Goal: Complete application form

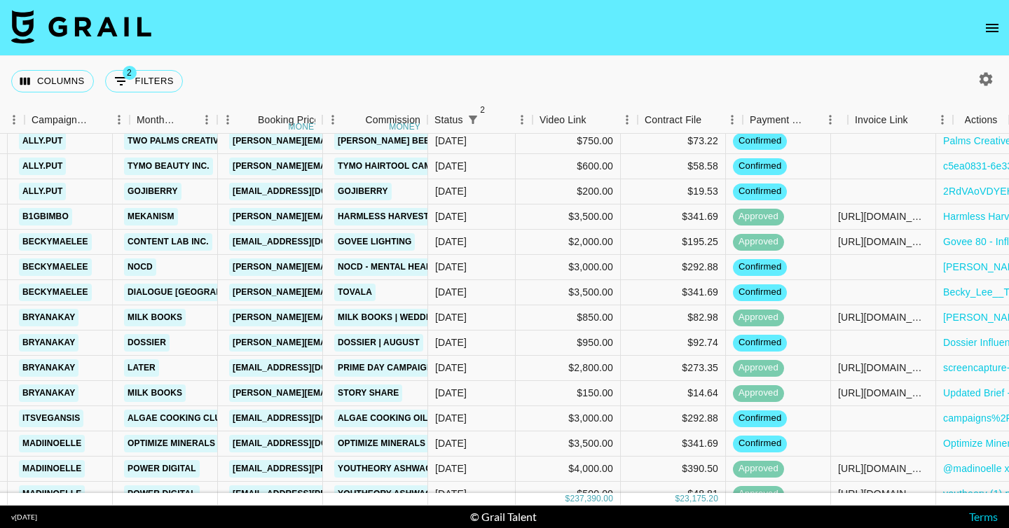
scroll to position [1297, 406]
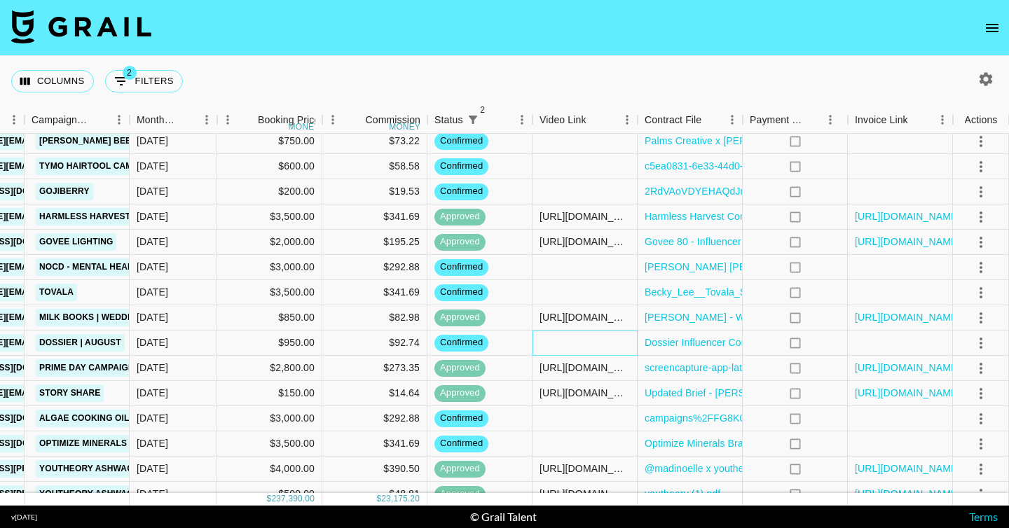
click at [551, 344] on div at bounding box center [584, 343] width 105 height 25
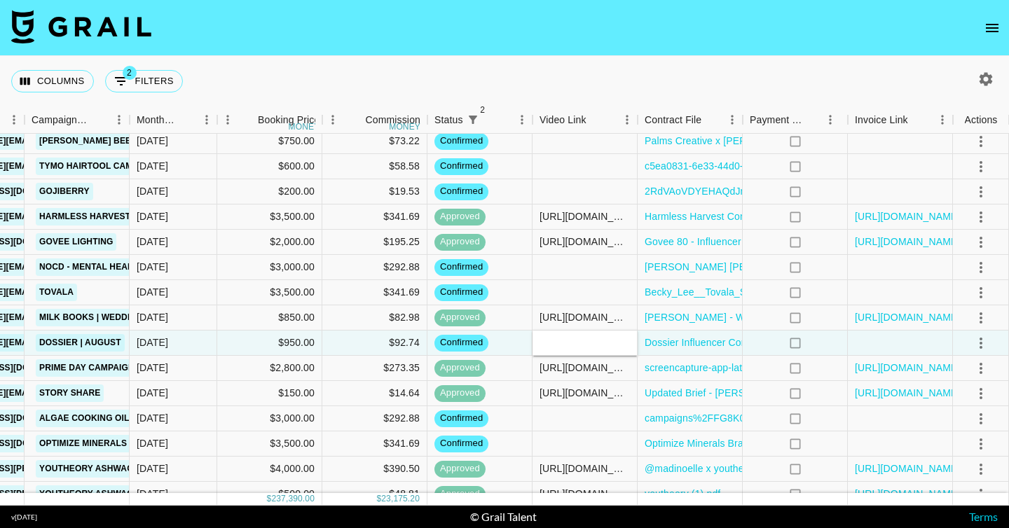
type input "https://www.youtube.com/watch?v=HK-vYieOHmk"
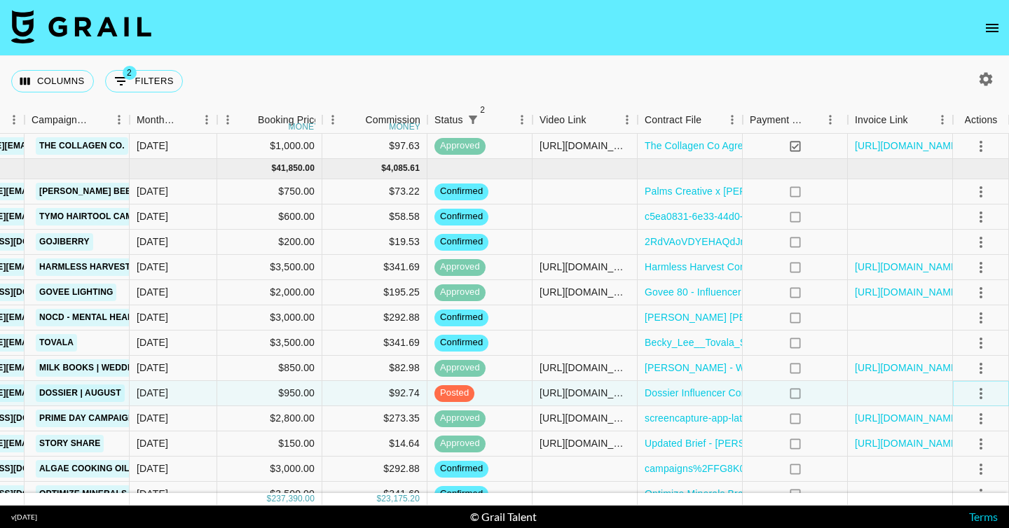
click at [983, 394] on icon "select merge strategy" at bounding box center [980, 393] width 17 height 17
click at [963, 365] on div "Approve" at bounding box center [950, 363] width 43 height 17
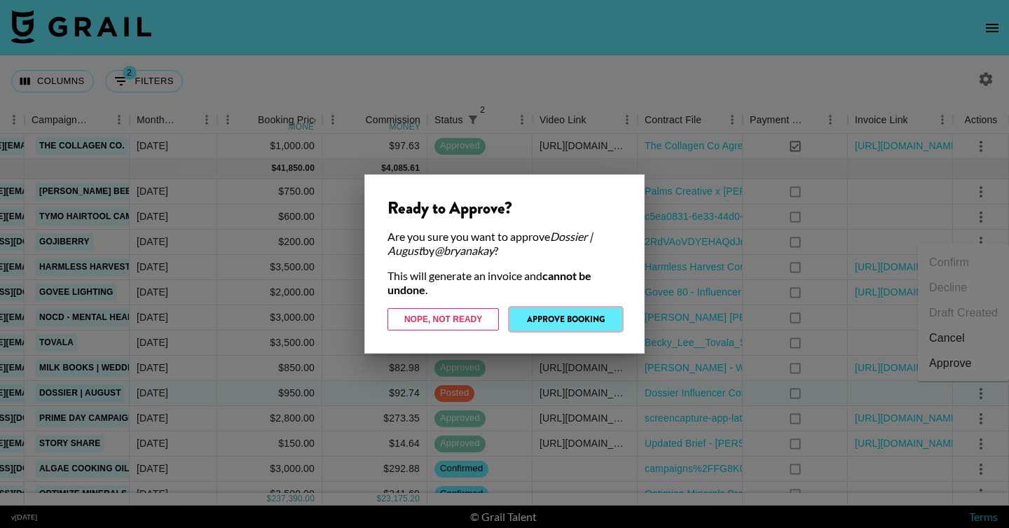
click at [544, 325] on button "Approve Booking" at bounding box center [565, 319] width 111 height 22
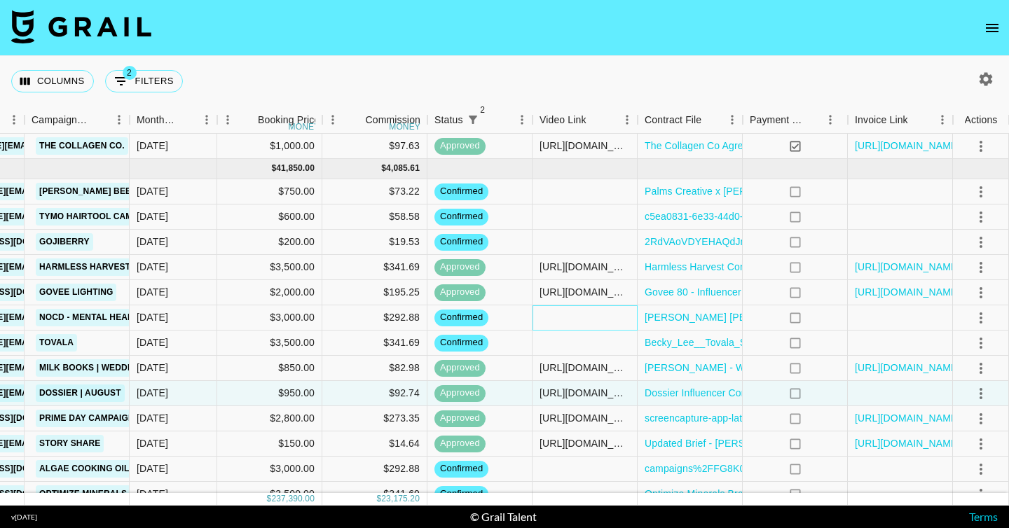
click at [599, 322] on div at bounding box center [584, 317] width 105 height 25
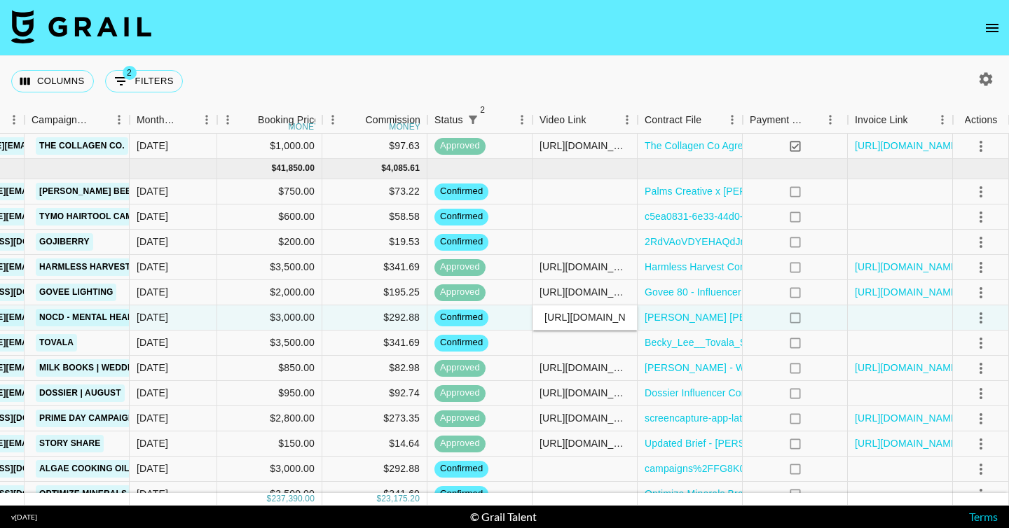
scroll to position [0, 130]
type input "https://www.youtube.com/watch?v=iZbUcIzeAqI"
click at [977, 315] on icon "select merge strategy" at bounding box center [980, 318] width 17 height 17
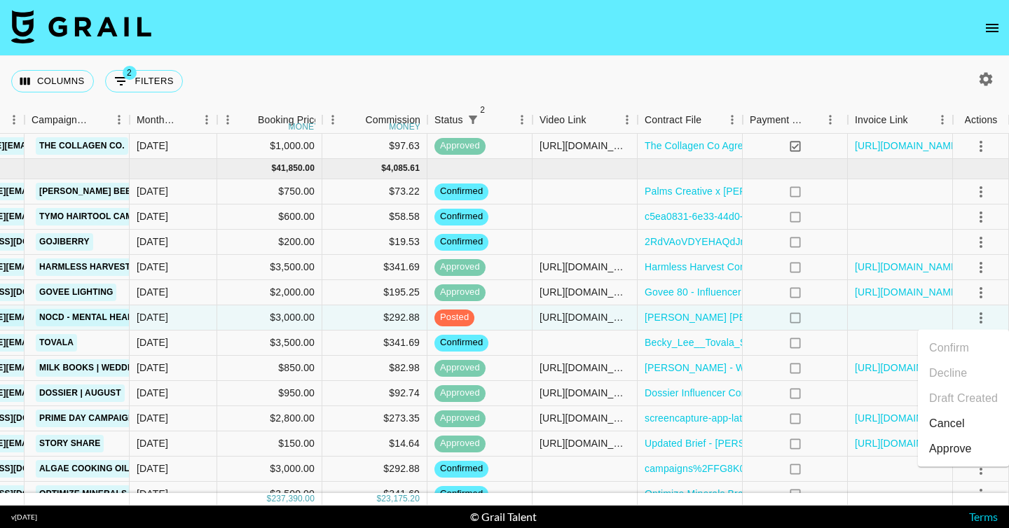
click at [956, 443] on div "Approve" at bounding box center [950, 449] width 43 height 17
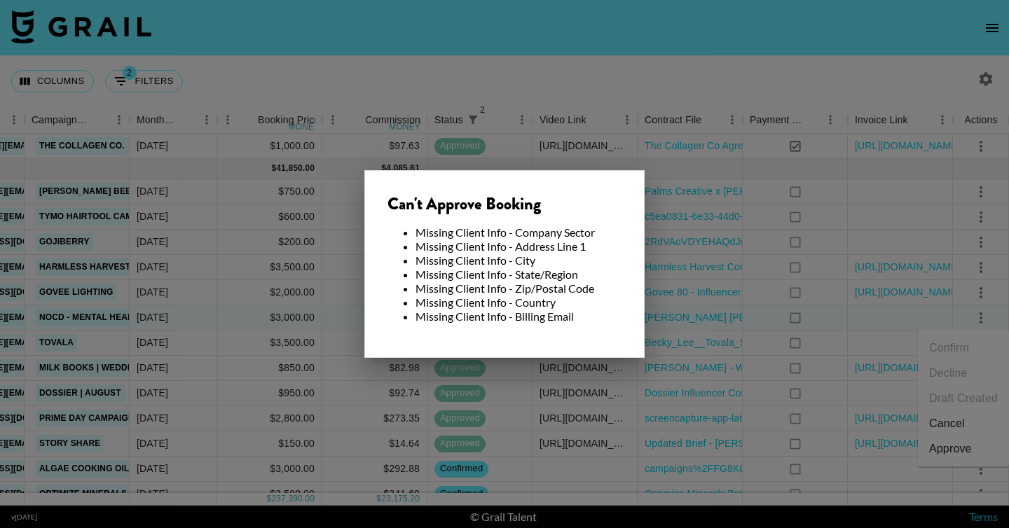
click at [668, 295] on div at bounding box center [504, 264] width 1009 height 528
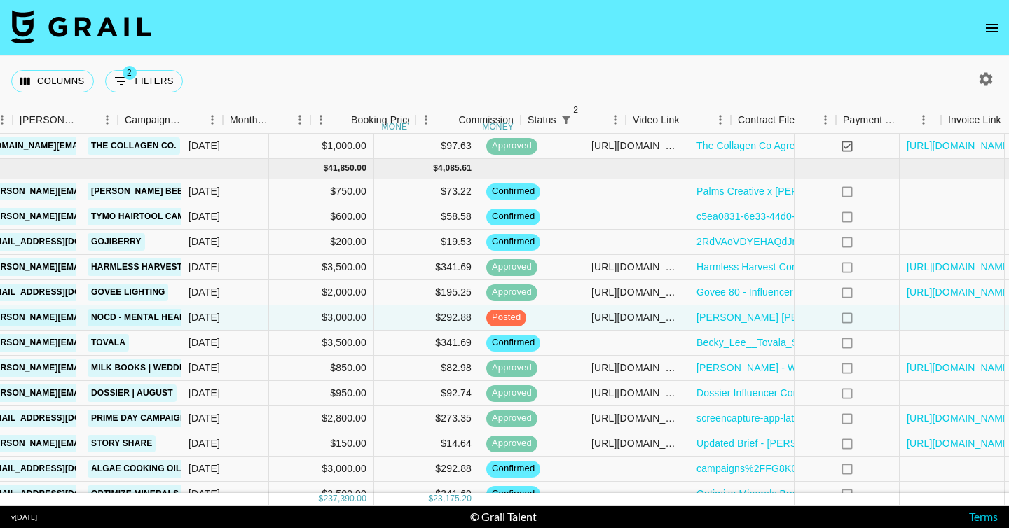
scroll to position [1246, 0]
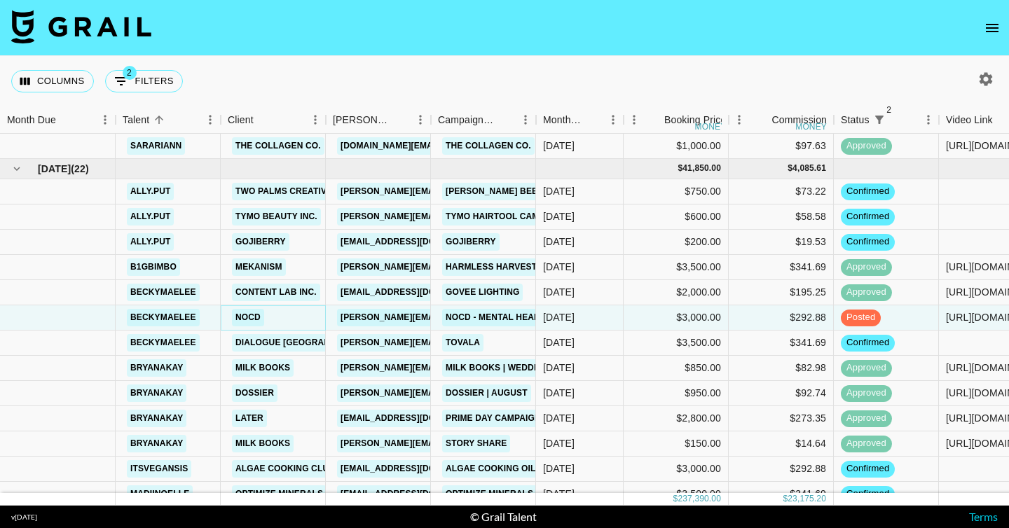
click at [246, 318] on link "NOCD" at bounding box center [248, 318] width 32 height 18
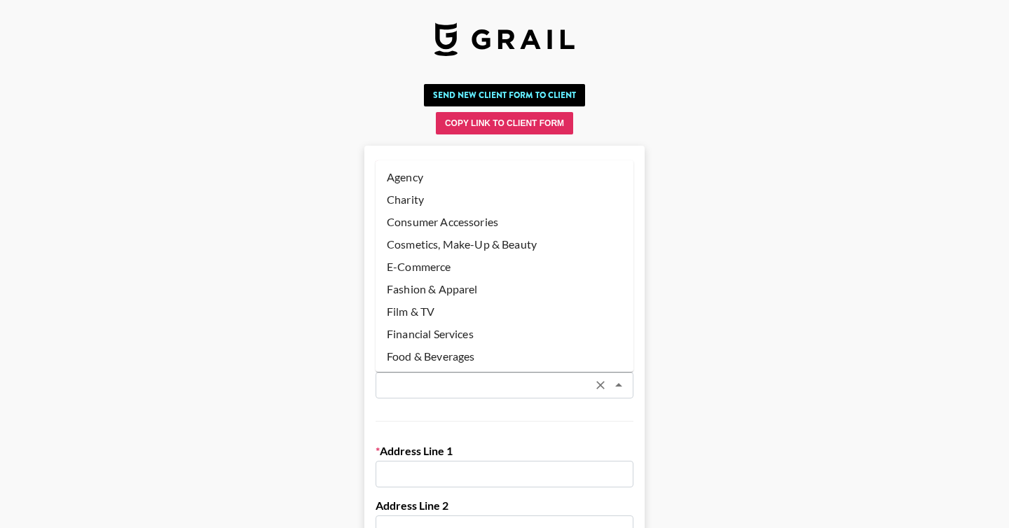
click at [444, 378] on input "text" at bounding box center [486, 386] width 204 height 16
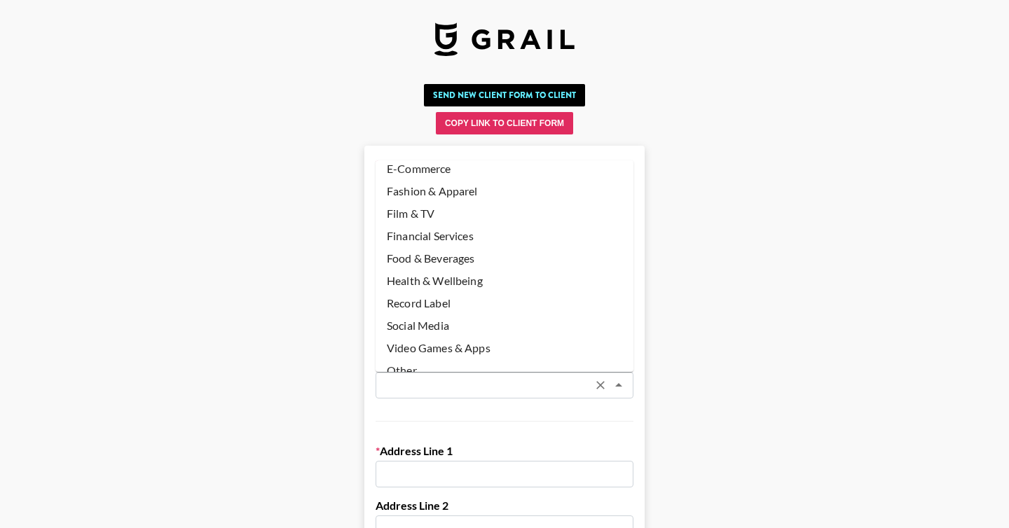
scroll to position [106, 0]
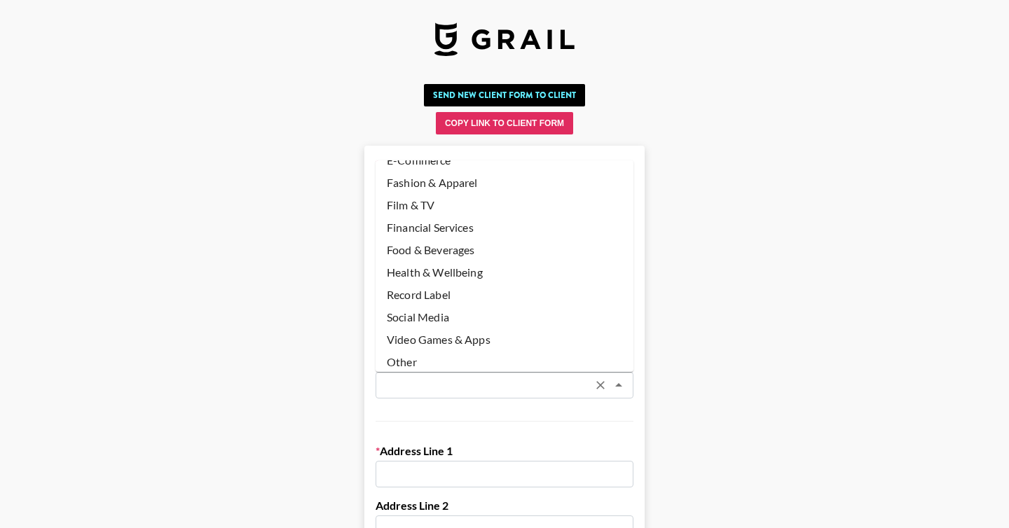
click at [488, 276] on li "Health & Wellbeing" at bounding box center [505, 272] width 258 height 22
type input "Health & Wellbeing"
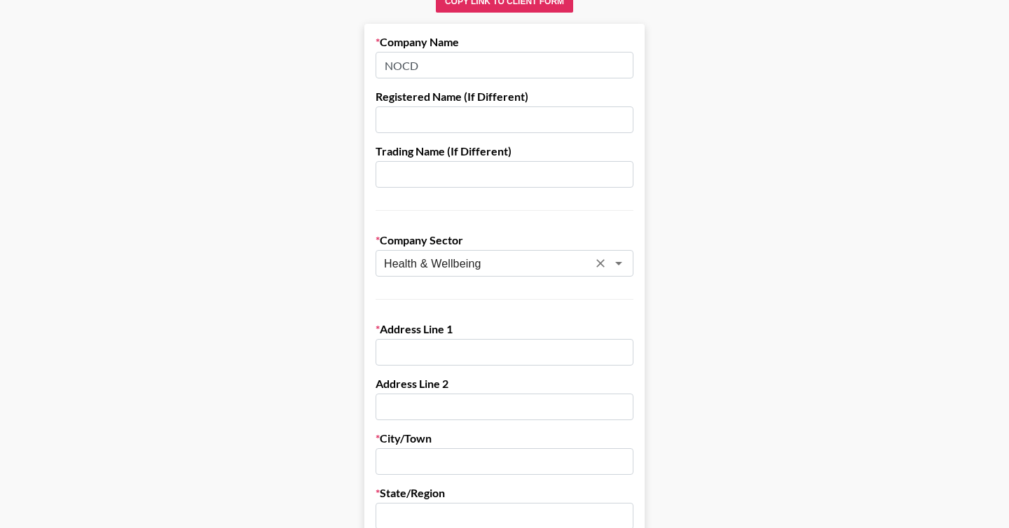
scroll to position [126, 0]
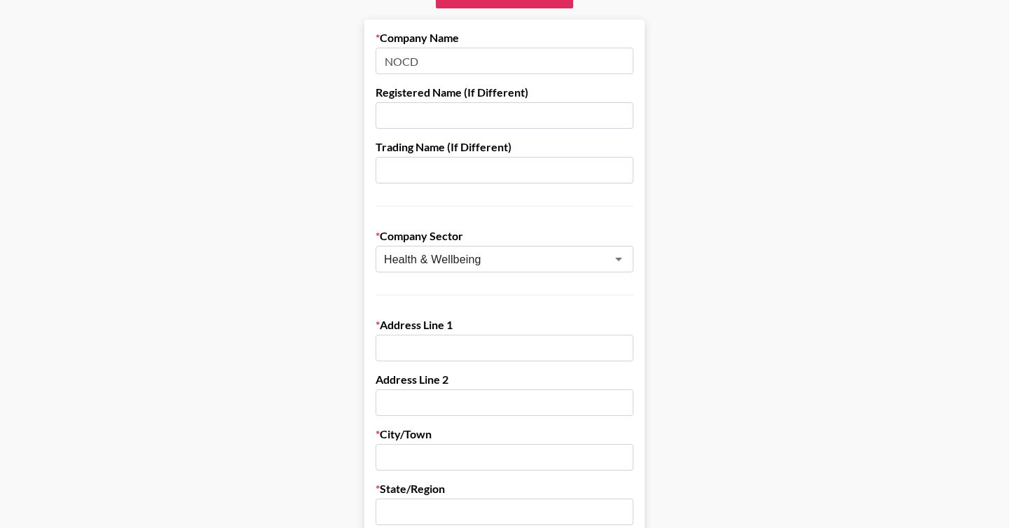
click at [447, 353] on input "text" at bounding box center [505, 348] width 258 height 27
paste input "[STREET_ADDRESS][US_STATE]"
type input "[STREET_ADDRESS][US_STATE]"
click at [420, 408] on input "text" at bounding box center [505, 403] width 258 height 27
paste input "Suite 1430"
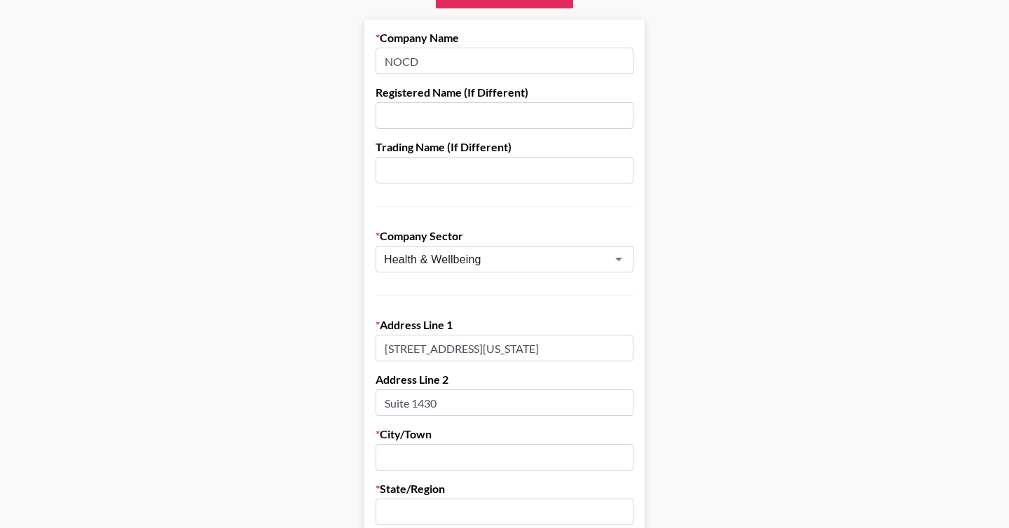
type input "Suite 1430"
click at [434, 455] on input "text" at bounding box center [505, 457] width 258 height 27
paste input "[GEOGRAPHIC_DATA]"
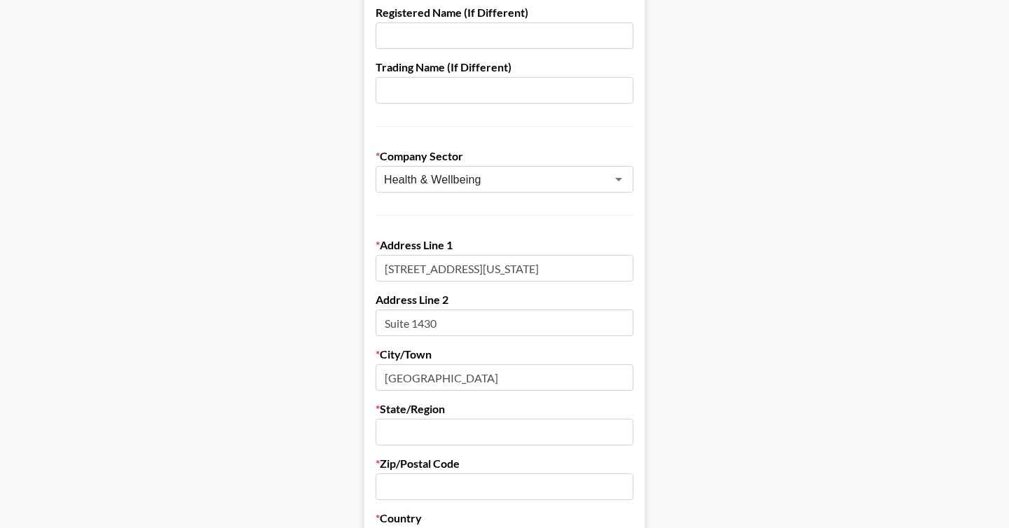
scroll to position [208, 0]
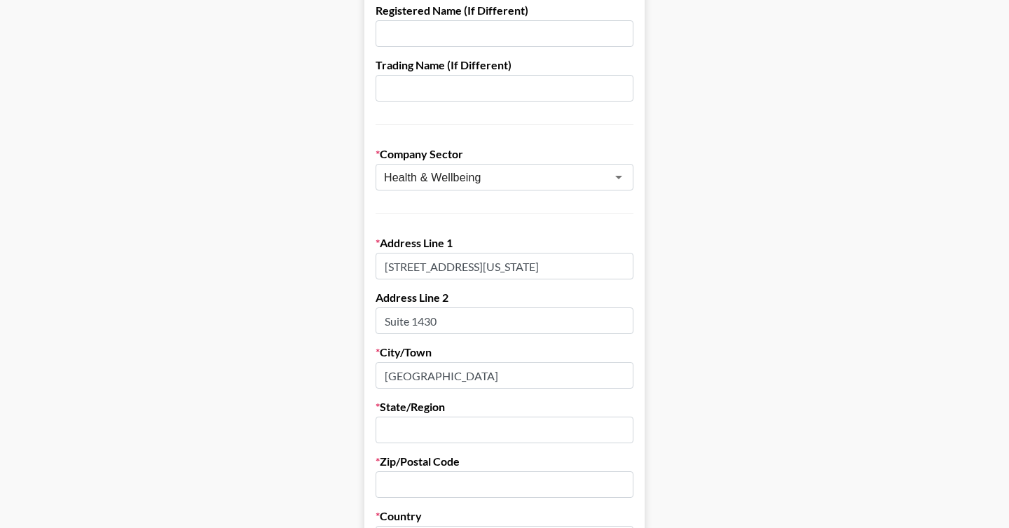
type input "[GEOGRAPHIC_DATA]"
click at [422, 434] on input "text" at bounding box center [505, 430] width 258 height 27
type input "[US_STATE]"
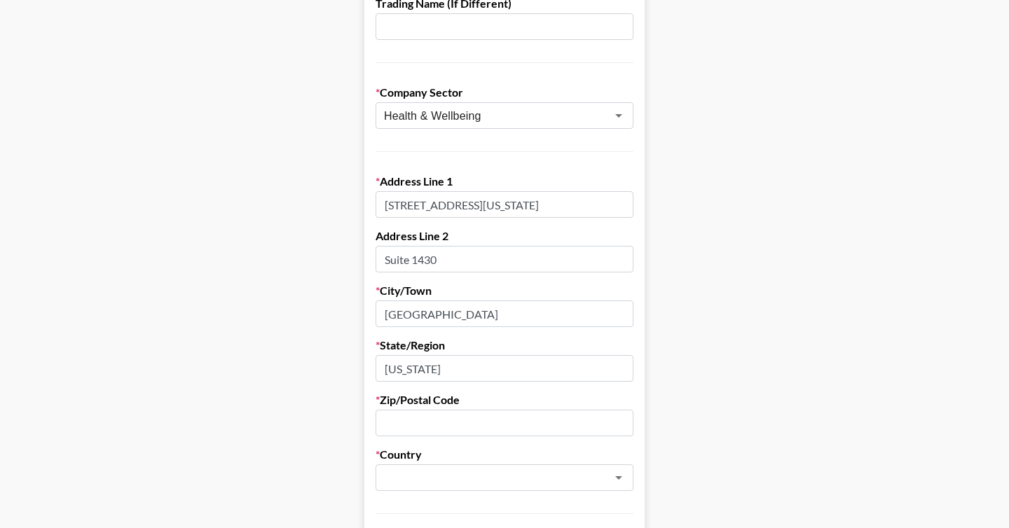
scroll to position [348, 0]
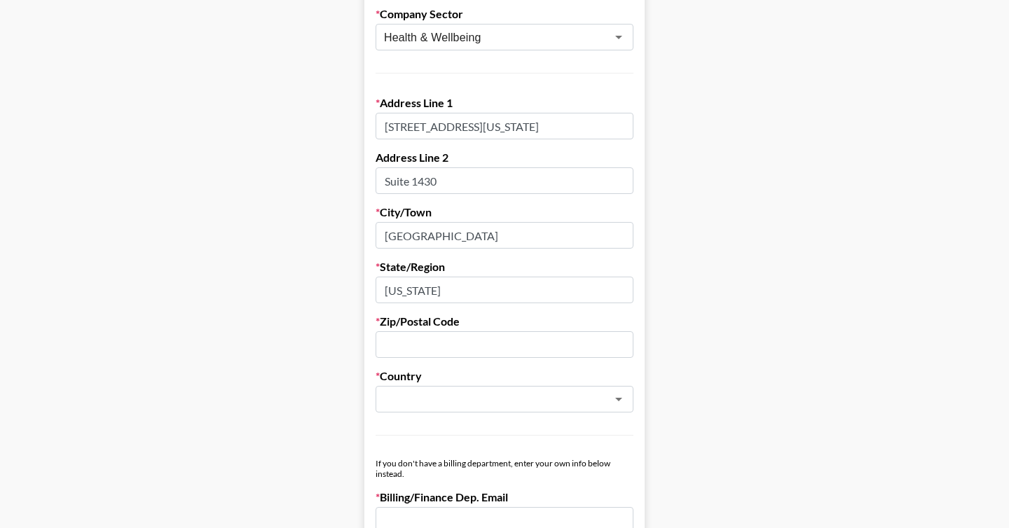
click at [427, 352] on input "text" at bounding box center [505, 344] width 258 height 27
paste input "60601"
type input "60601"
click at [420, 404] on input "text" at bounding box center [486, 400] width 204 height 16
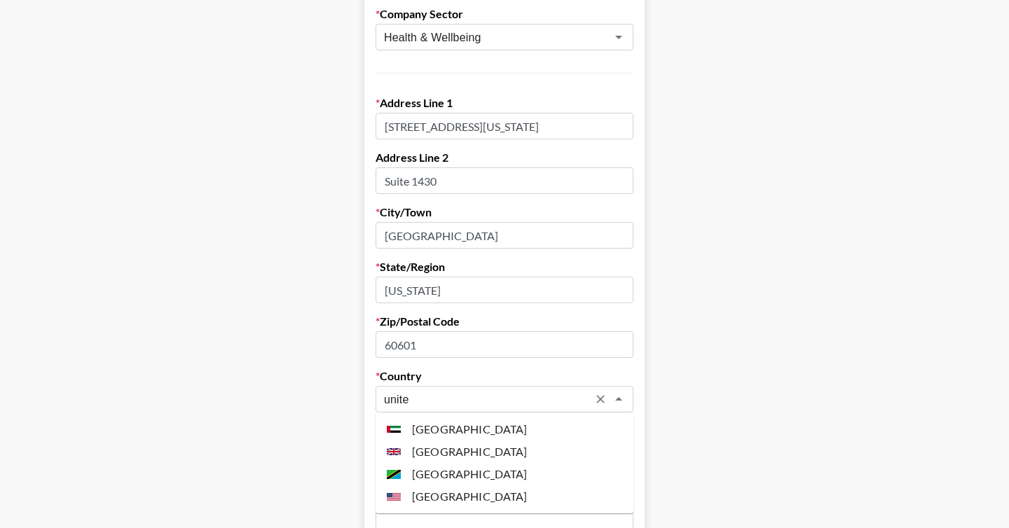
click at [430, 497] on li "[GEOGRAPHIC_DATA]" at bounding box center [505, 496] width 258 height 22
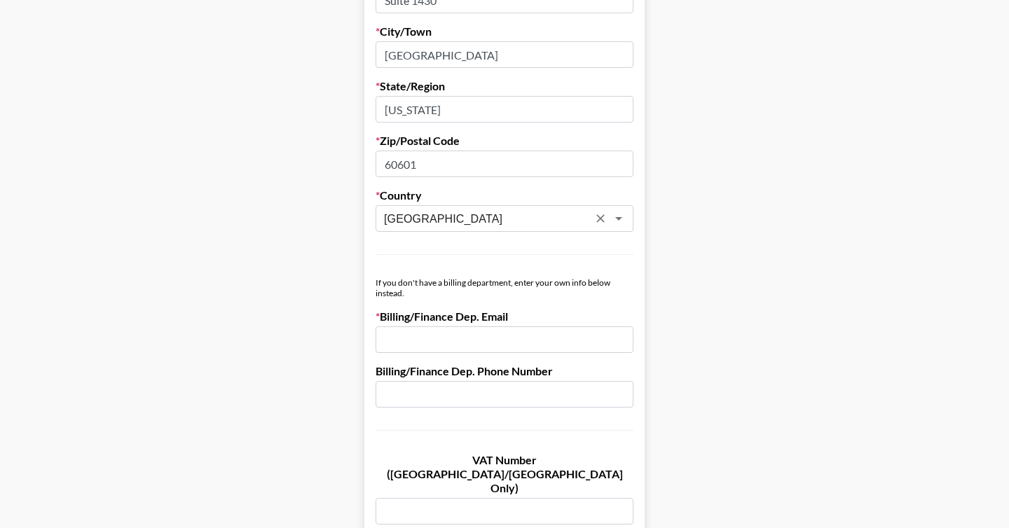
scroll to position [539, 0]
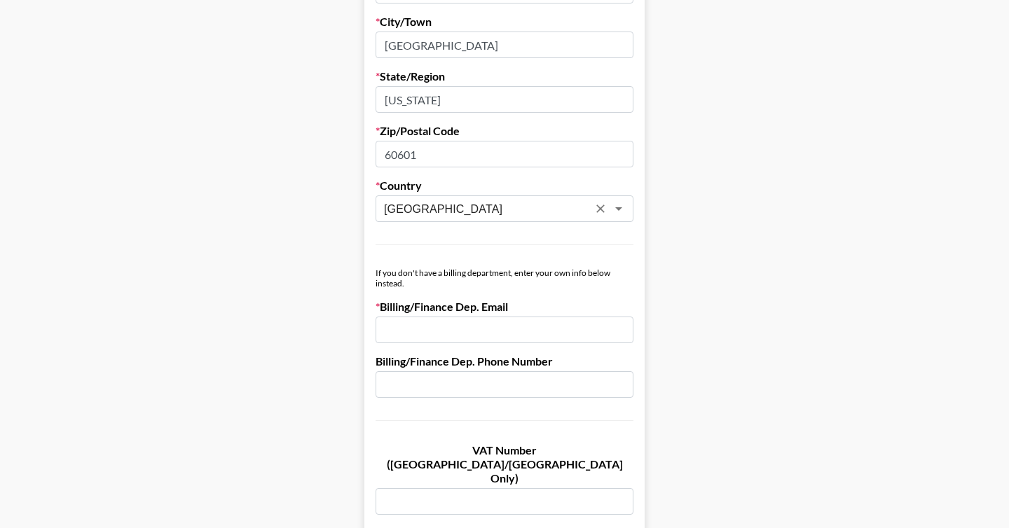
type input "[GEOGRAPHIC_DATA]"
click at [434, 325] on input "email" at bounding box center [505, 330] width 258 height 27
paste input "[PERSON_NAME][EMAIL_ADDRESS][PERSON_NAME][DOMAIN_NAME]"
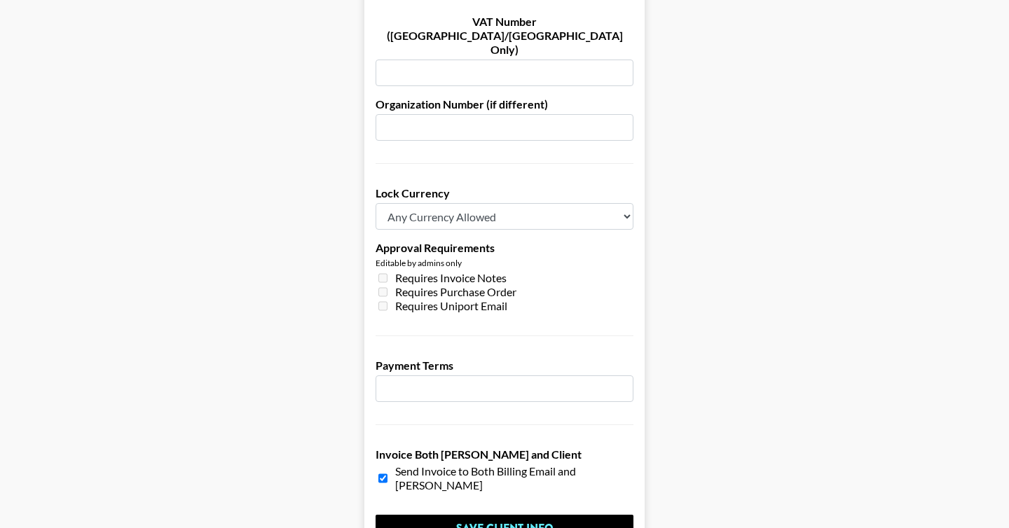
scroll to position [993, 0]
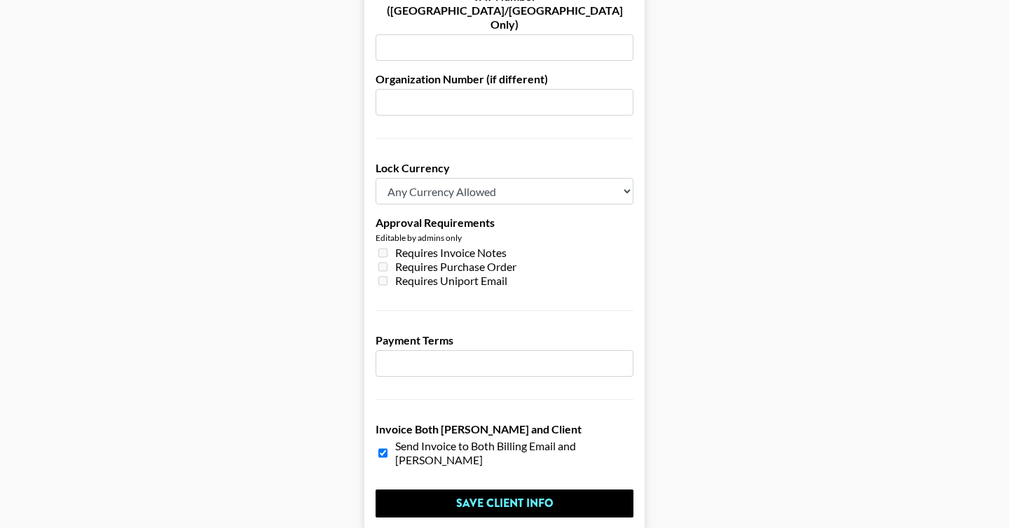
type input "[PERSON_NAME][EMAIL_ADDRESS][PERSON_NAME][DOMAIN_NAME]"
click at [456, 350] on input "number" at bounding box center [505, 363] width 258 height 27
type input "30"
click at [530, 178] on select "Any Currency Allowed USD GBP EUR CAD AUD" at bounding box center [505, 191] width 258 height 27
select select "USD"
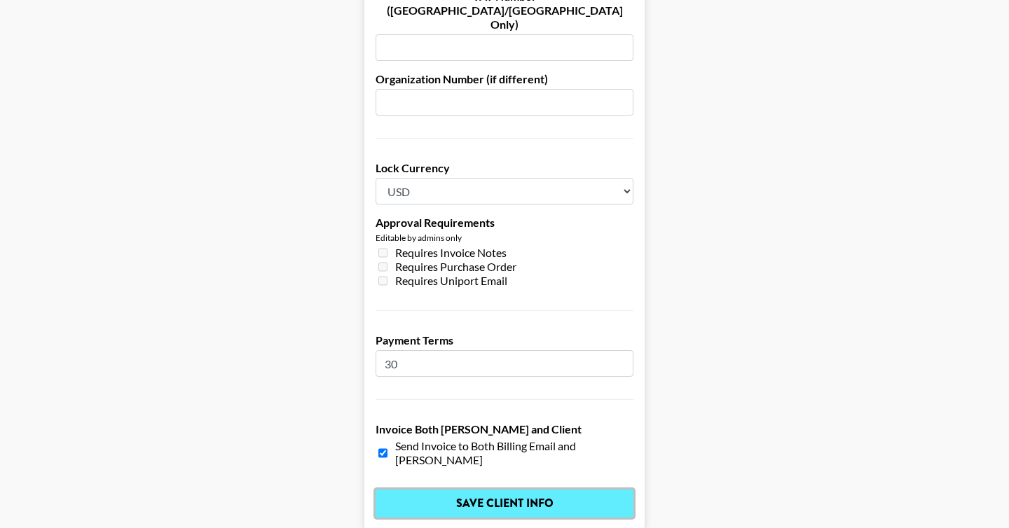
click at [477, 490] on input "Save Client Info" at bounding box center [505, 504] width 258 height 28
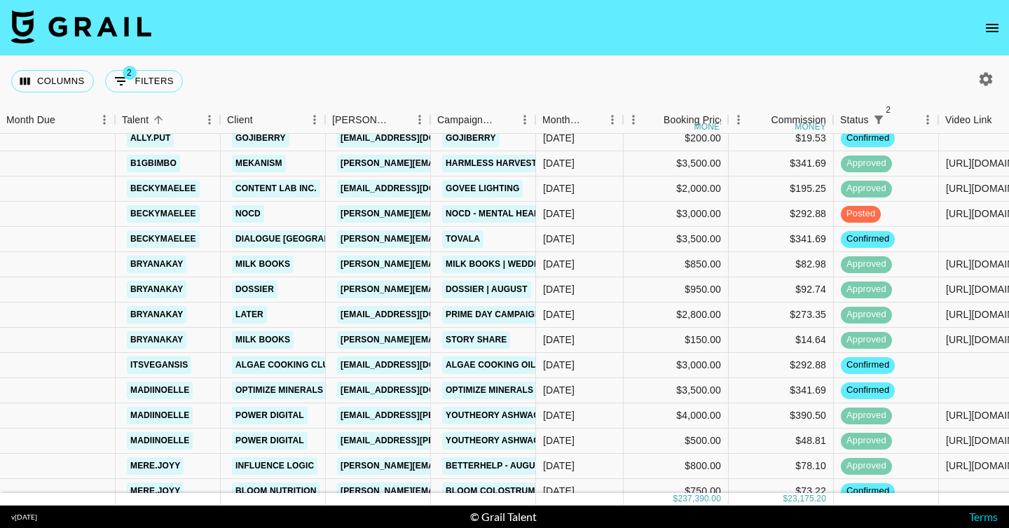
scroll to position [1350, 406]
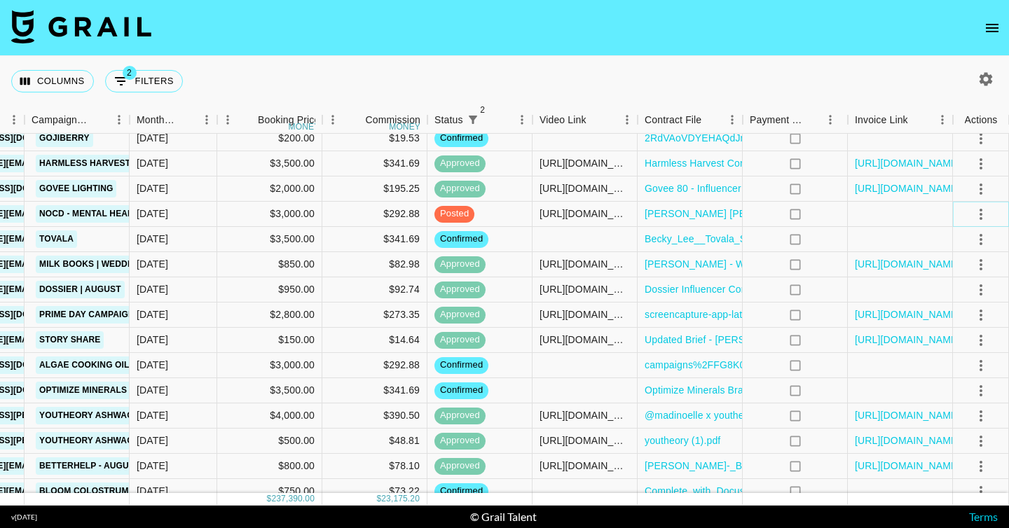
click at [977, 209] on icon "select merge strategy" at bounding box center [980, 214] width 17 height 17
click at [958, 340] on div "Approve" at bounding box center [950, 345] width 43 height 17
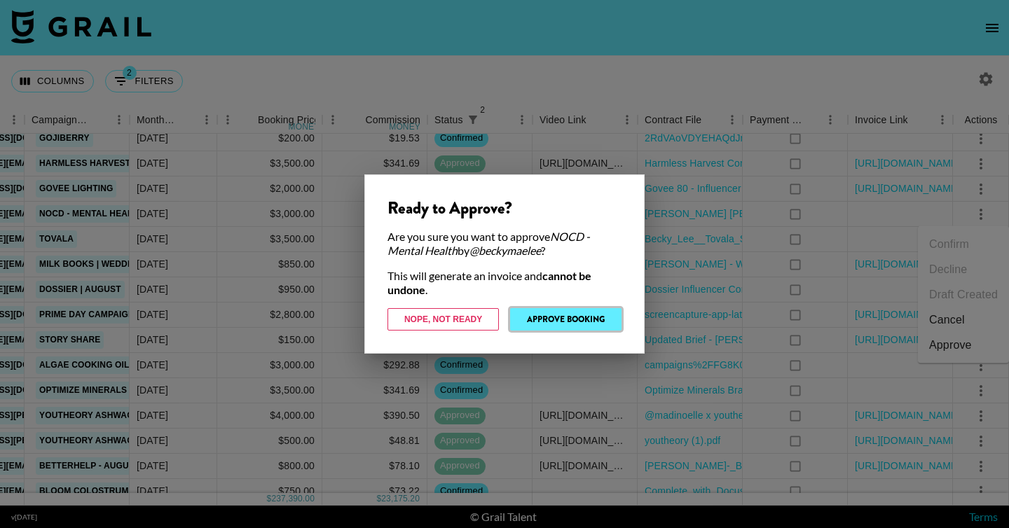
click at [550, 326] on button "Approve Booking" at bounding box center [565, 319] width 111 height 22
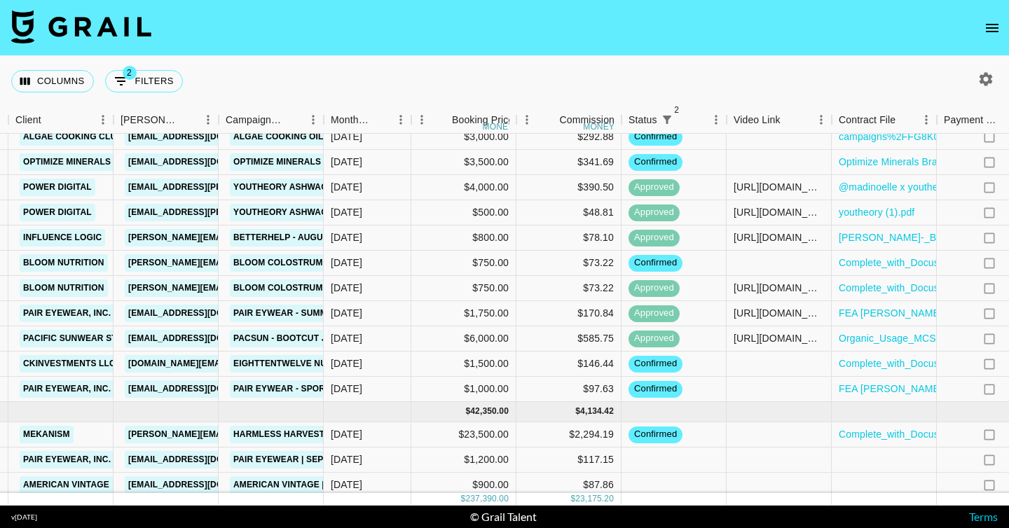
scroll to position [1579, 212]
